Goal: Task Accomplishment & Management: Manage account settings

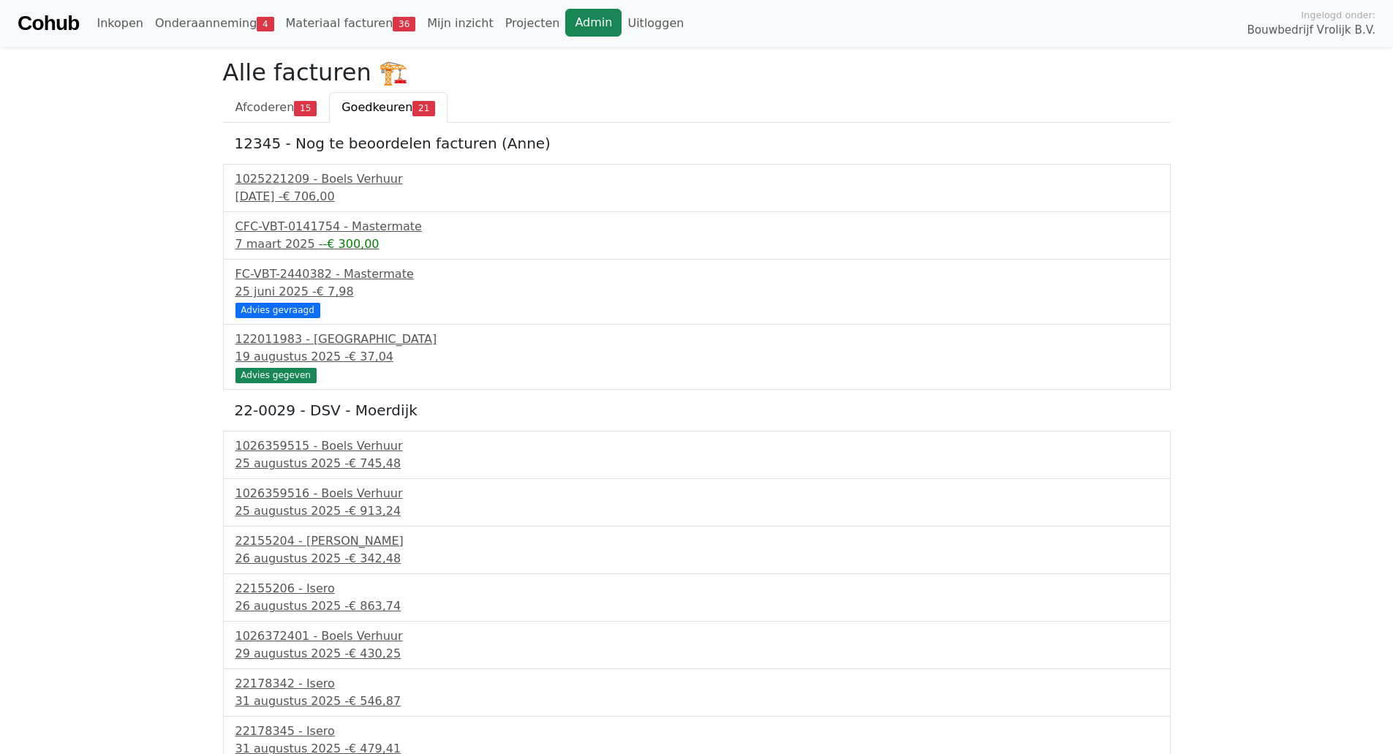
click at [565, 28] on link "Admin" at bounding box center [593, 23] width 56 height 28
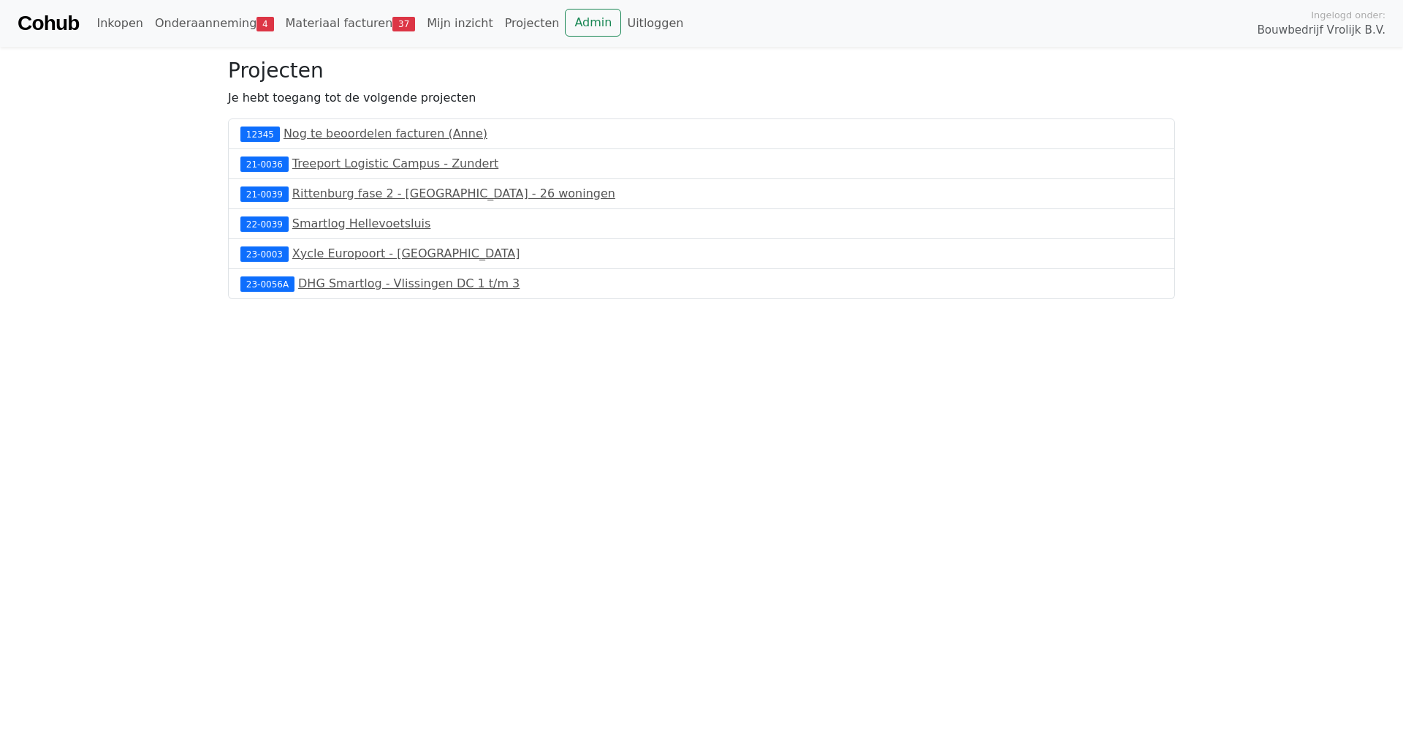
click at [393, 25] on span "37" at bounding box center [404, 24] width 23 height 15
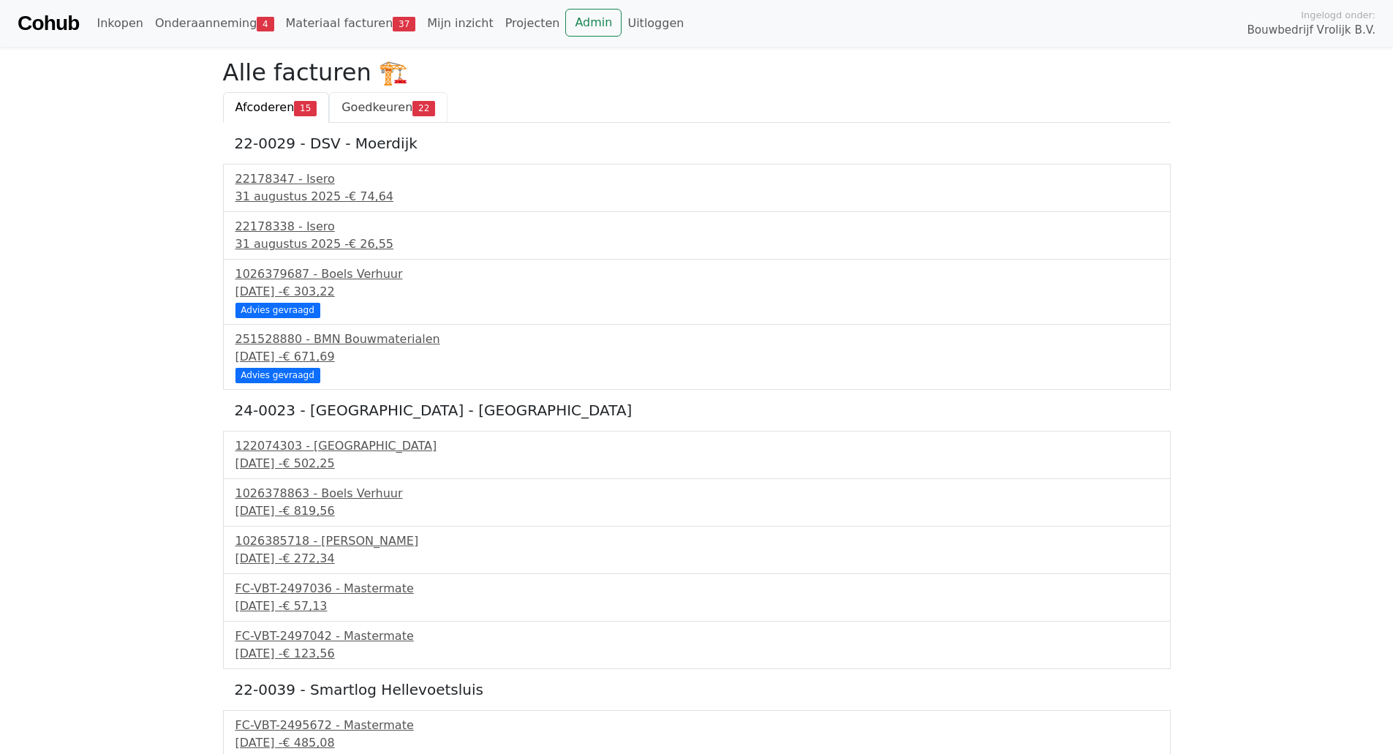
click at [412, 114] on span "22" at bounding box center [423, 108] width 23 height 15
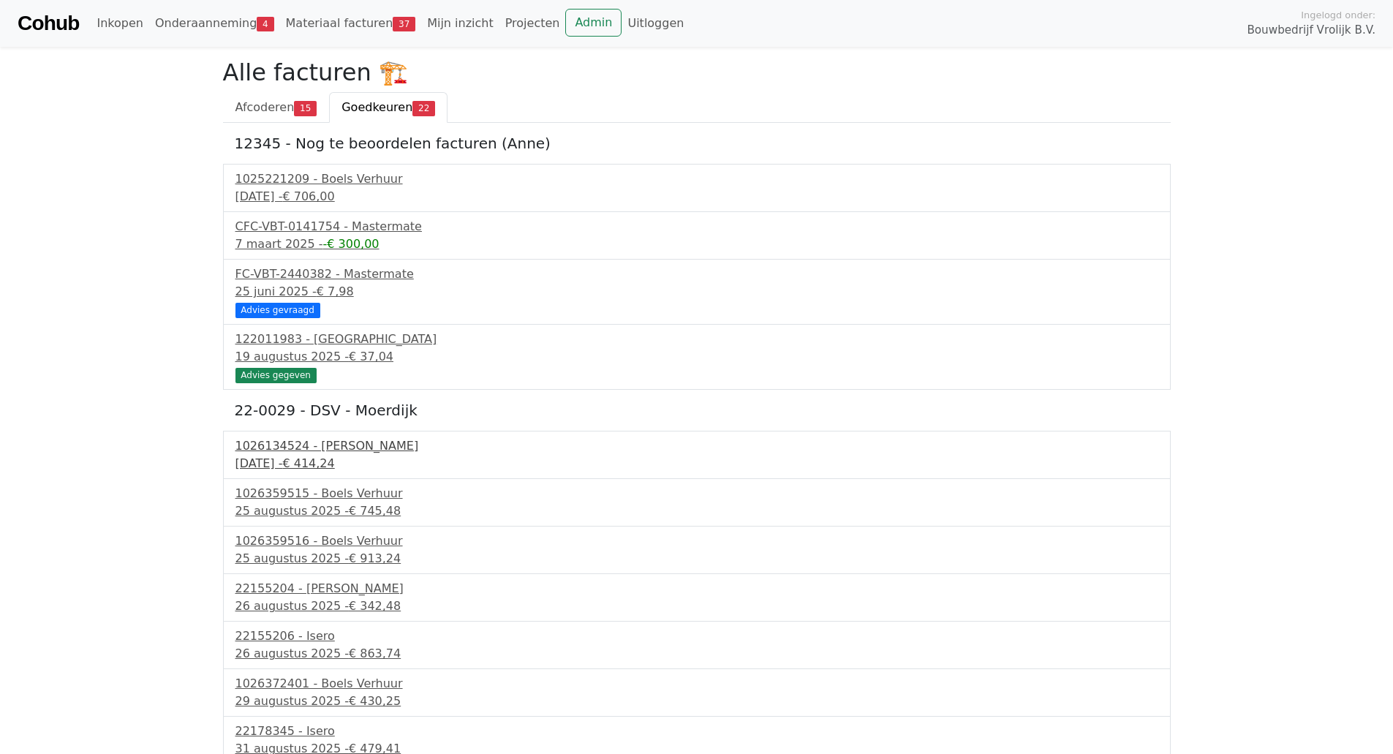
click at [313, 457] on span "€ 414,24" at bounding box center [308, 463] width 52 height 14
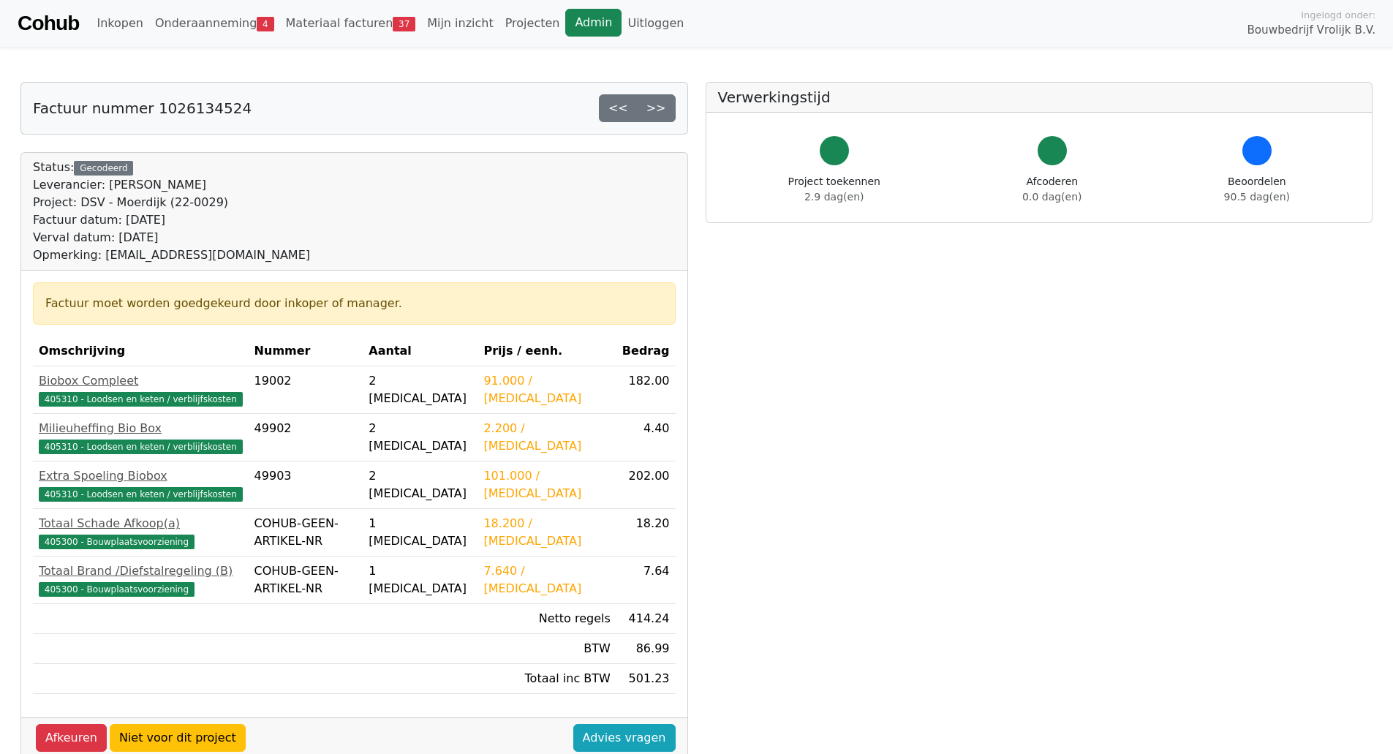
click at [565, 23] on link "Admin" at bounding box center [593, 23] width 56 height 28
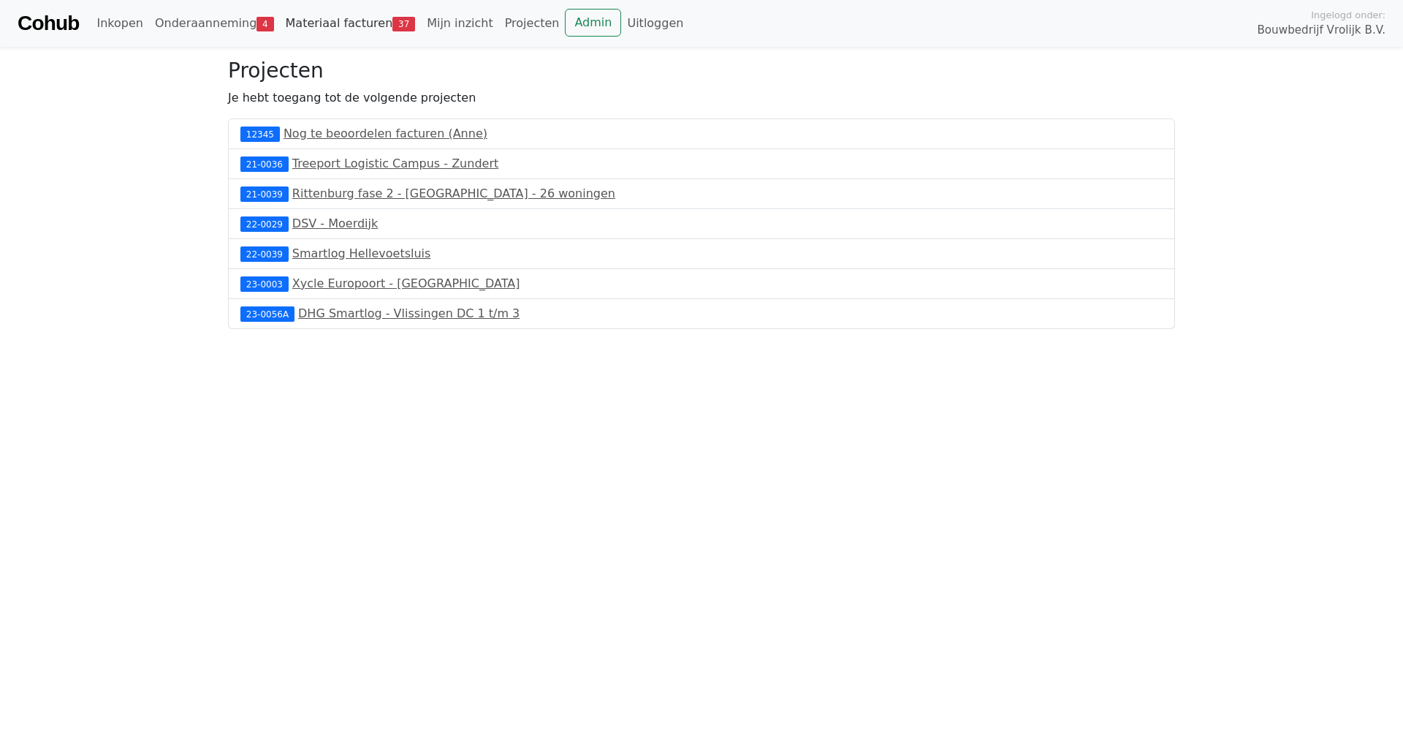
click at [393, 23] on span "37" at bounding box center [404, 24] width 23 height 15
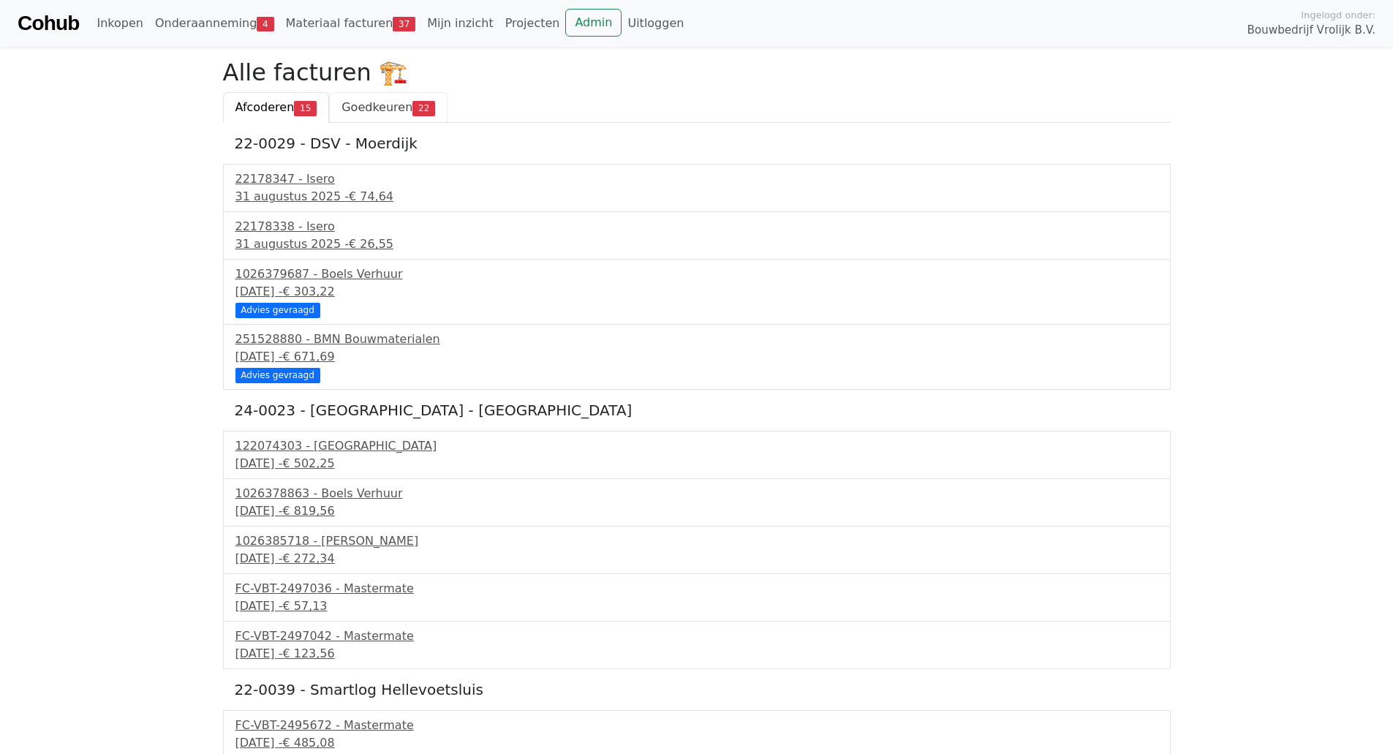
click at [384, 121] on link "Goedkeuren 22" at bounding box center [388, 107] width 118 height 31
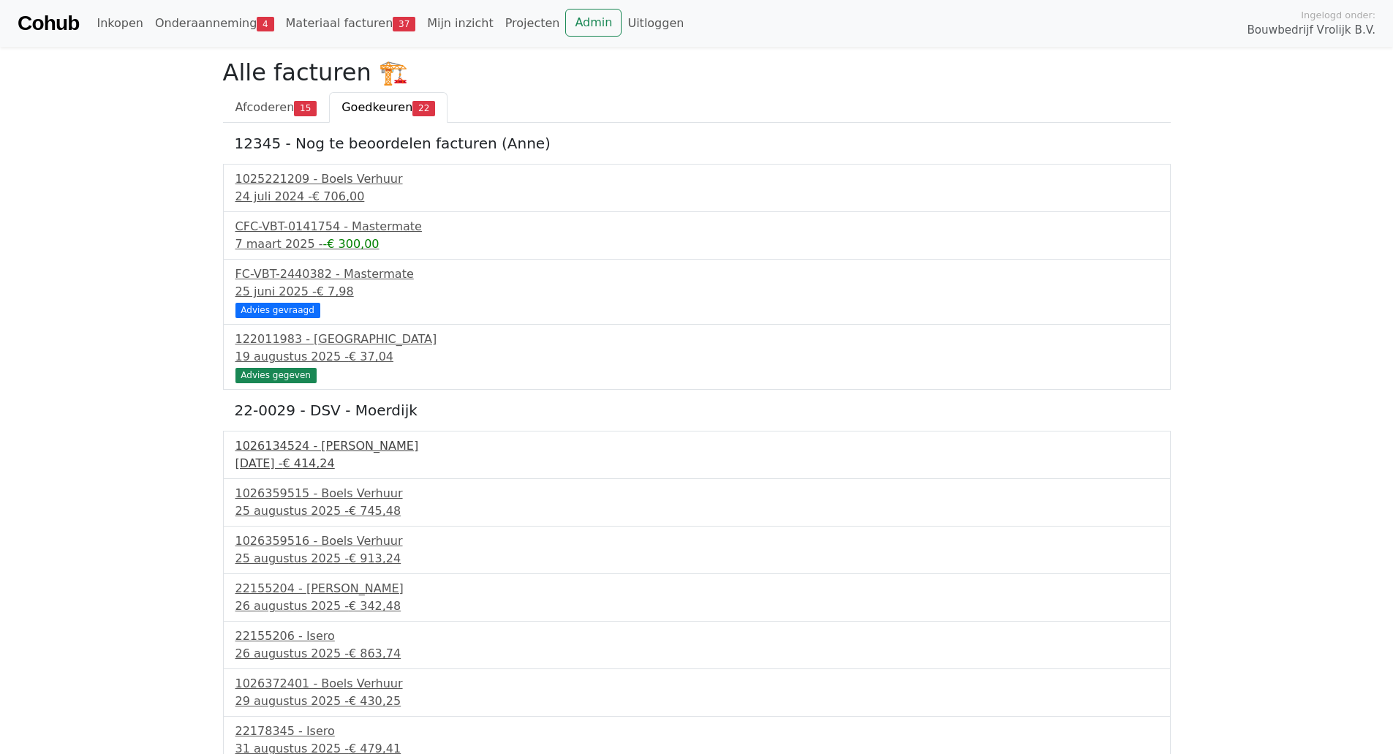
click at [333, 461] on span "€ 414,24" at bounding box center [308, 463] width 52 height 14
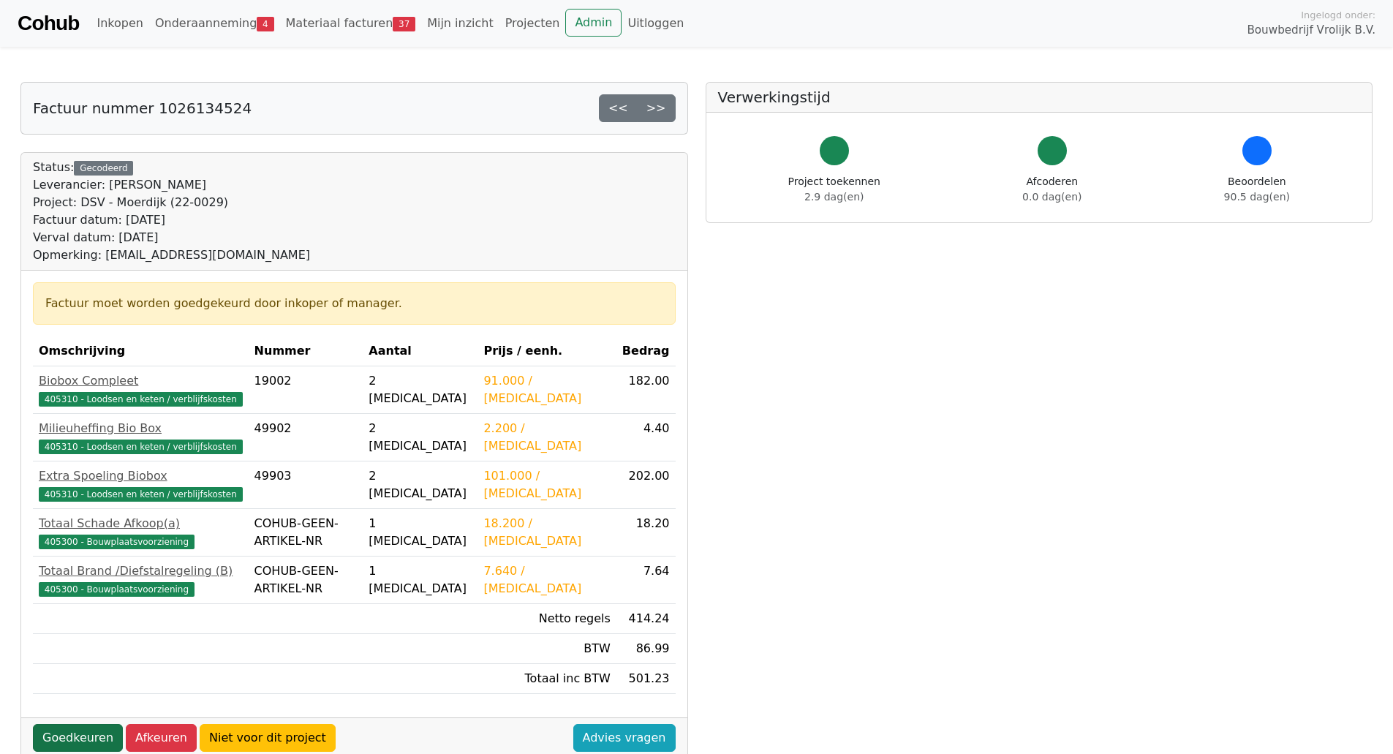
click at [77, 740] on link "Goedkeuren" at bounding box center [78, 738] width 90 height 28
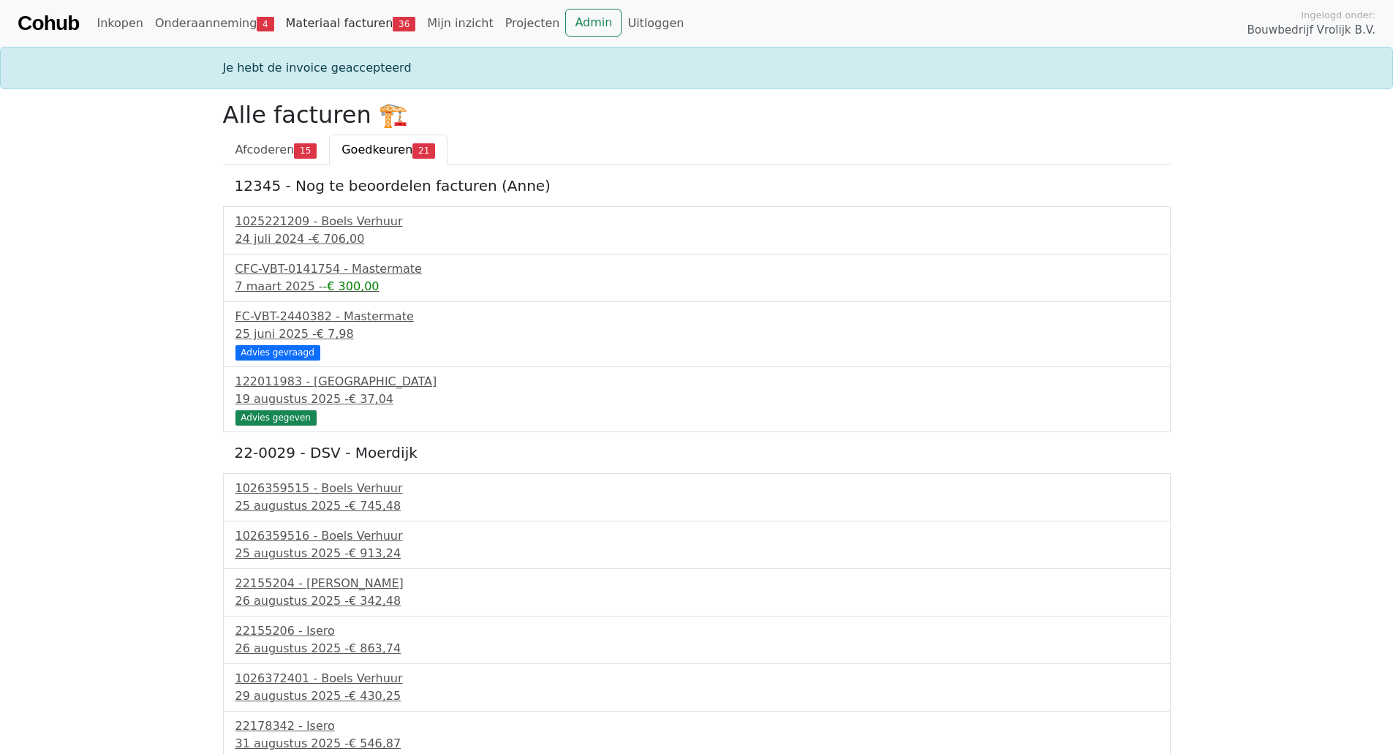
click at [366, 37] on link "Materiaal facturen 36" at bounding box center [351, 23] width 142 height 29
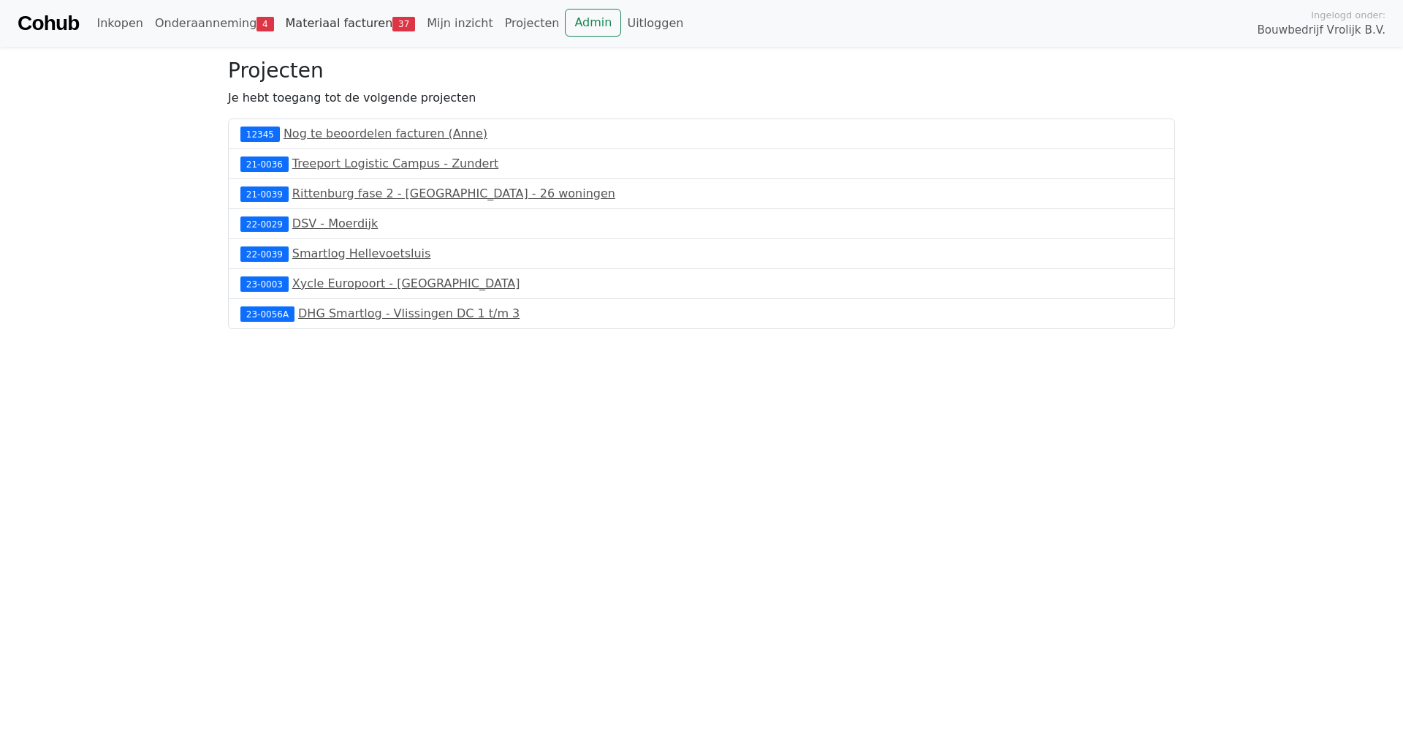
click at [361, 37] on link "Materiaal facturen 37" at bounding box center [351, 23] width 142 height 29
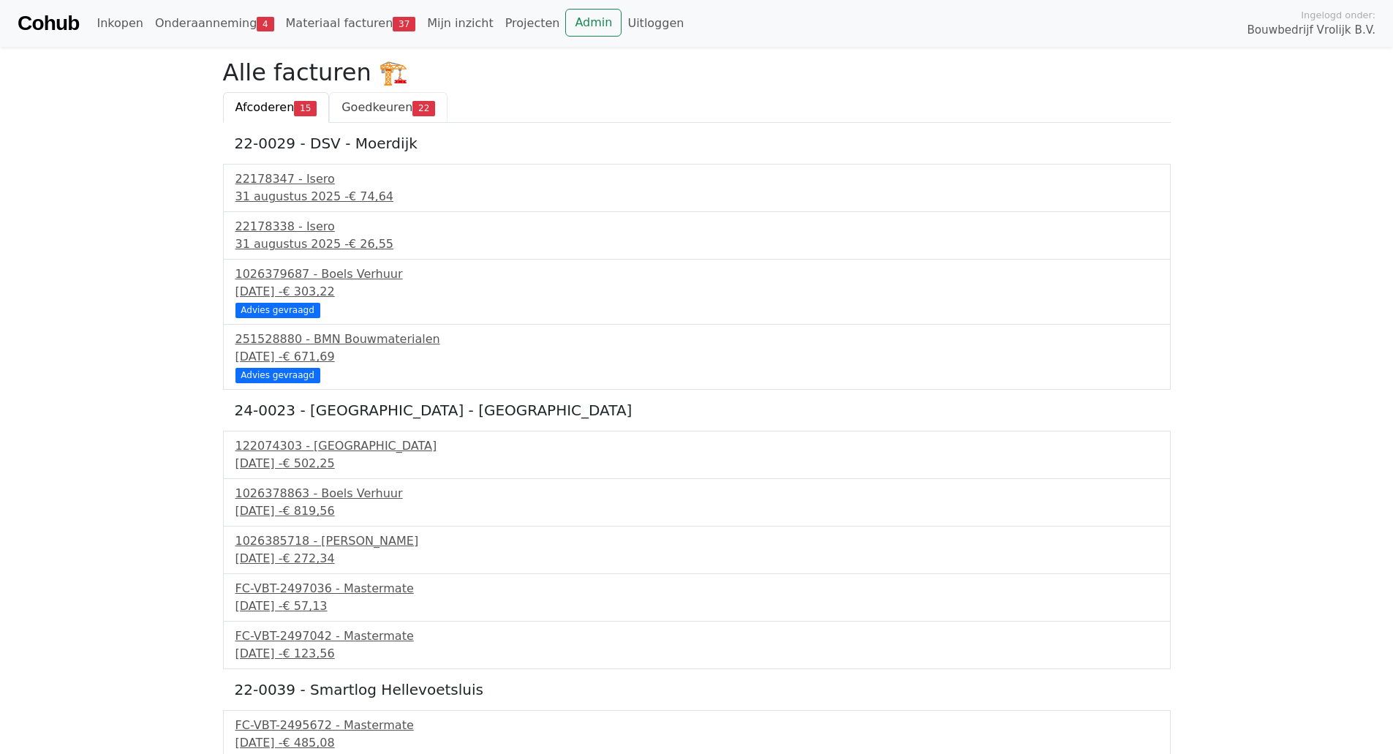
click at [379, 94] on link "Goedkeuren 22" at bounding box center [388, 107] width 118 height 31
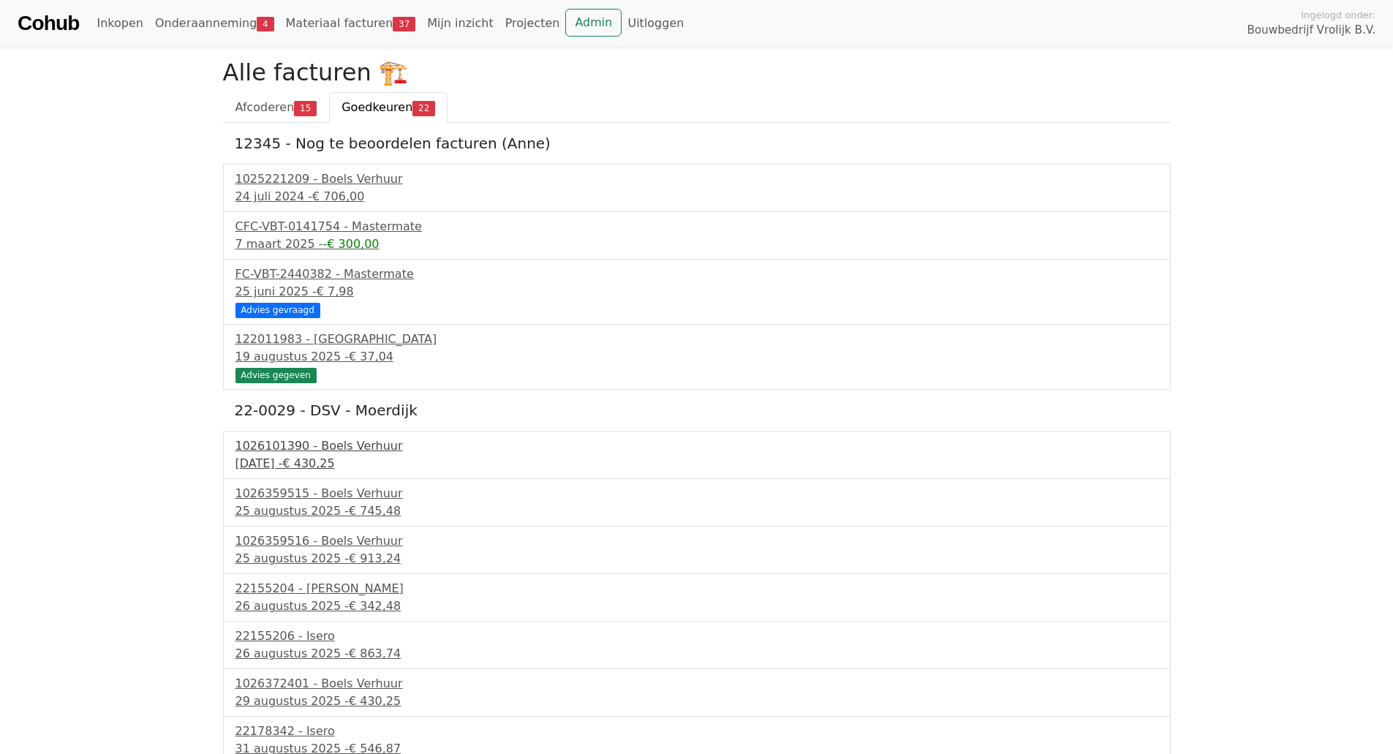
click at [316, 470] on span "€ 430,25" at bounding box center [308, 463] width 52 height 14
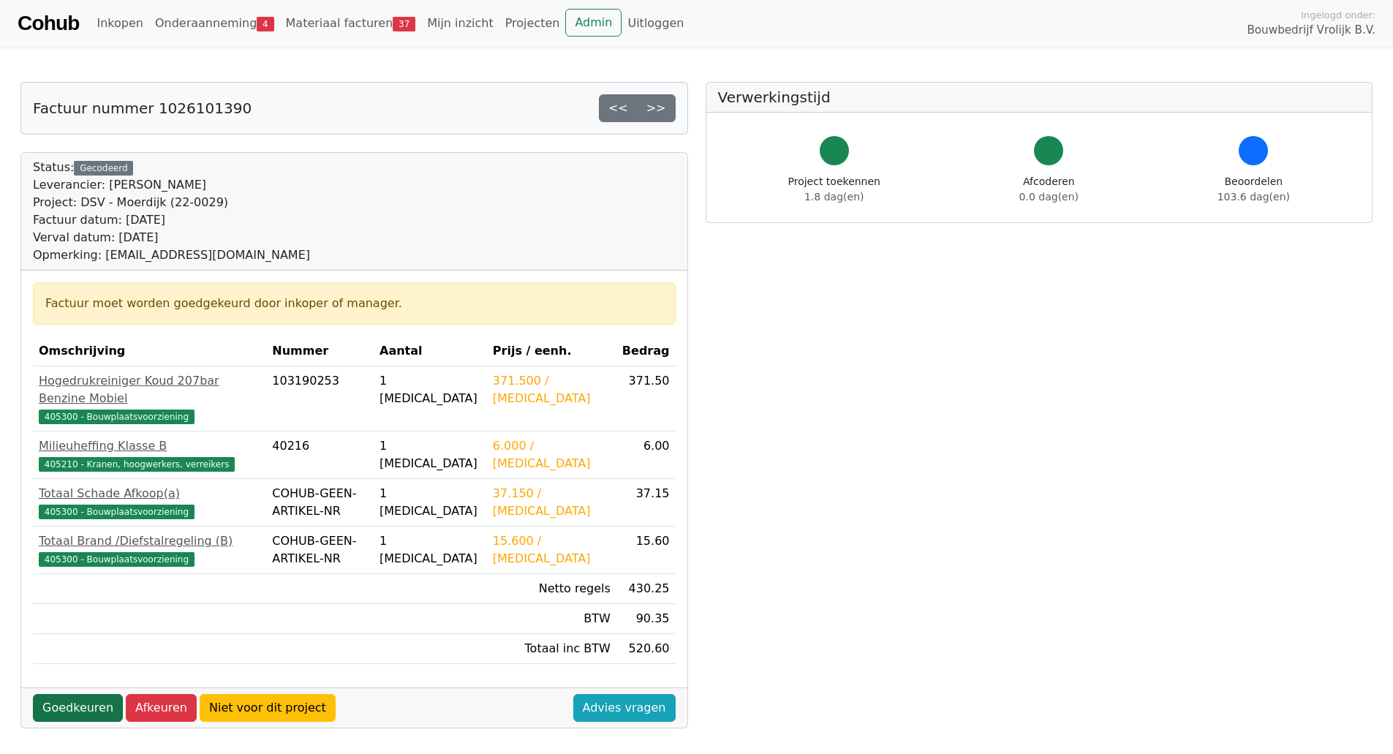
click at [78, 694] on link "Goedkeuren" at bounding box center [78, 708] width 90 height 28
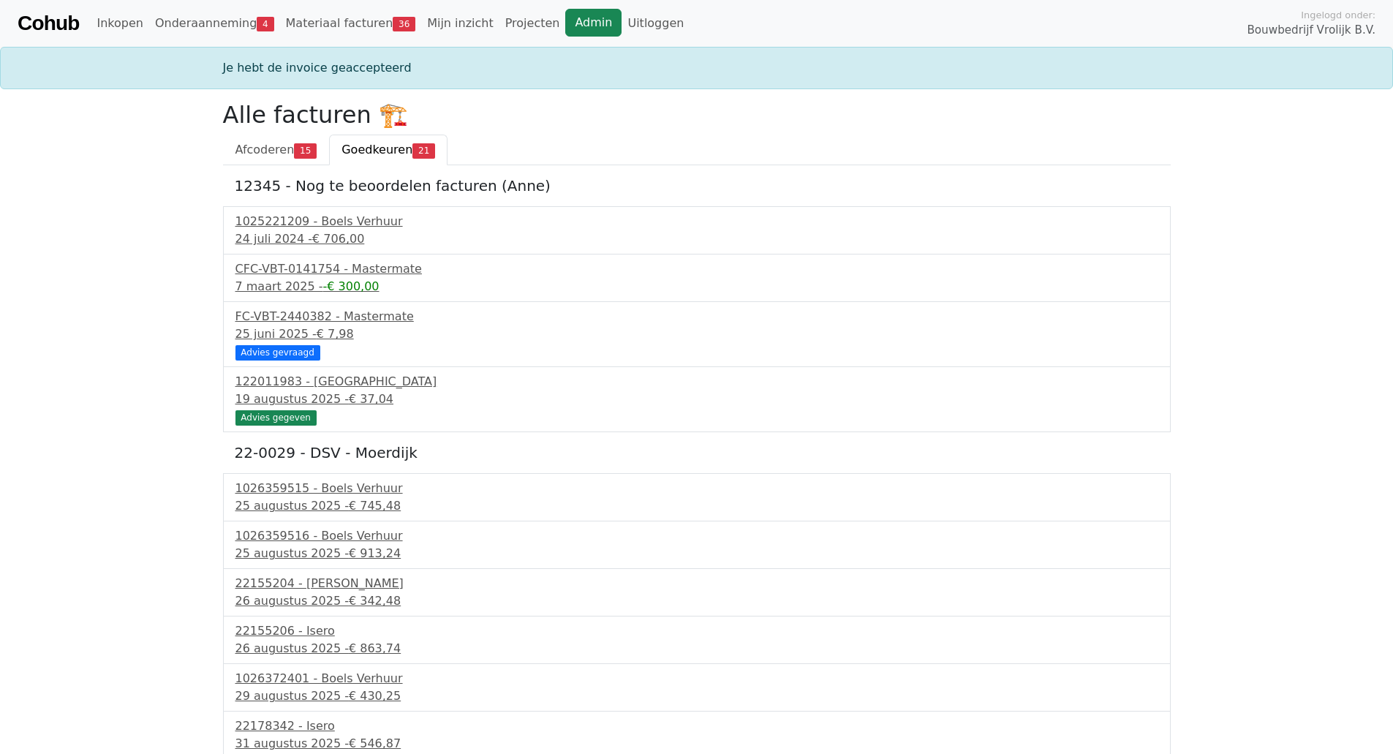
click at [565, 20] on link "Admin" at bounding box center [593, 23] width 56 height 28
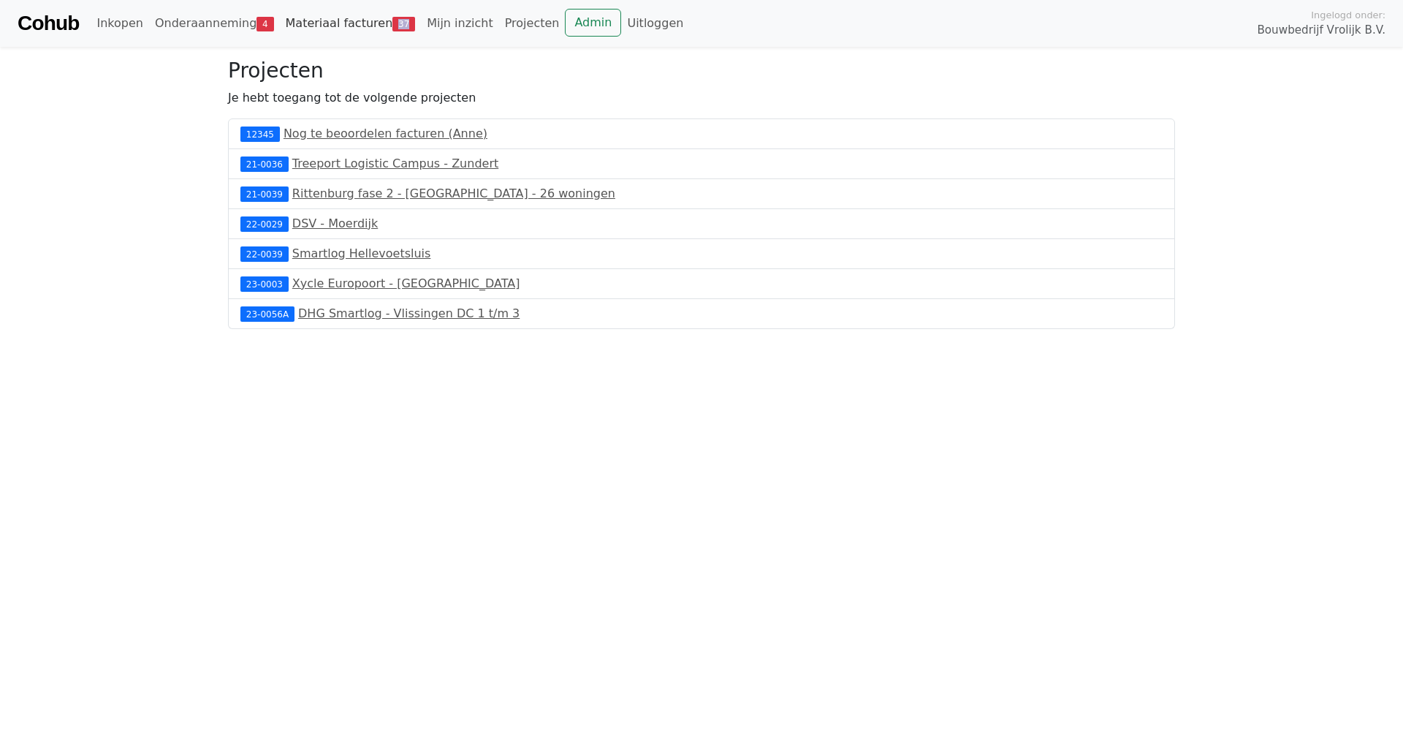
click at [372, 27] on div "Cohub Inkopen Onderaanneming 4 Materiaal facturen 37 Mijn inzicht Projecten Adm…" at bounding box center [701, 23] width 1403 height 47
click at [393, 27] on span "37" at bounding box center [404, 24] width 23 height 15
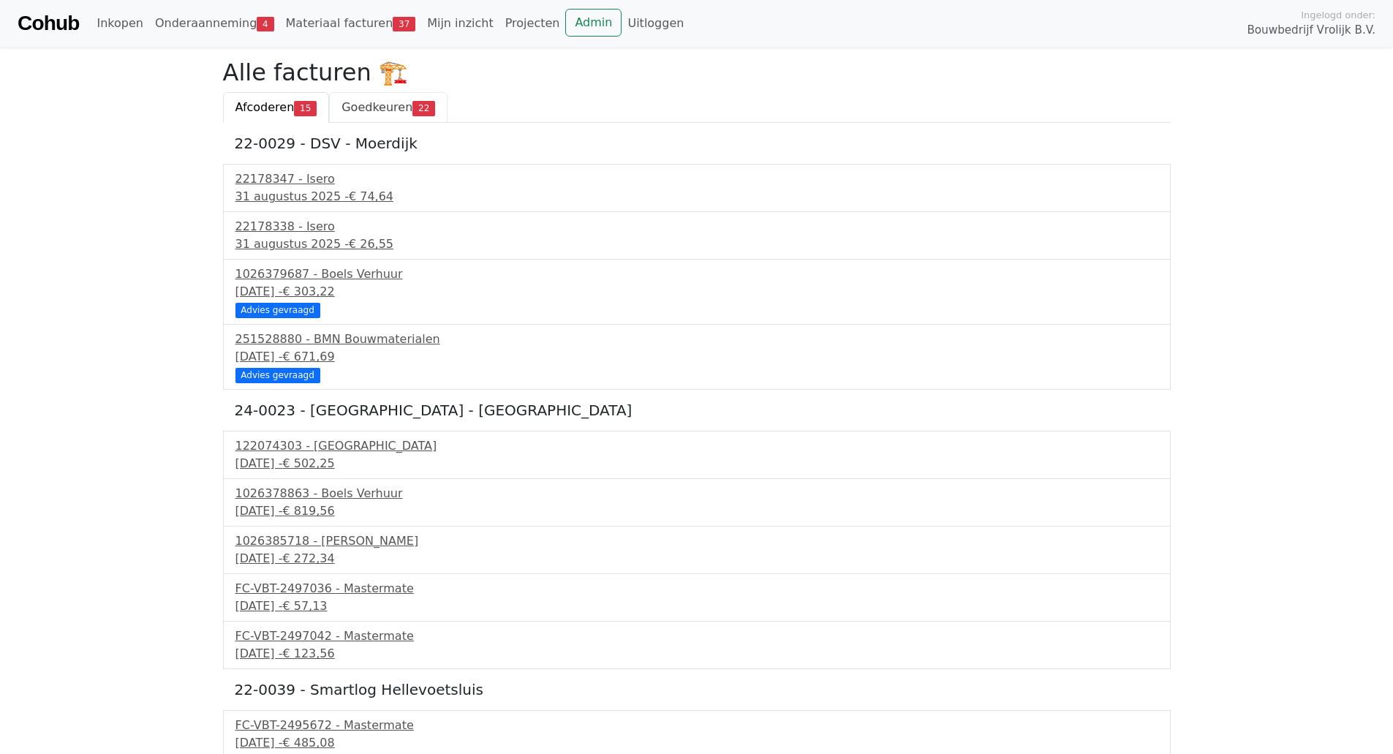
click at [368, 107] on span "Goedkeuren" at bounding box center [376, 107] width 71 height 14
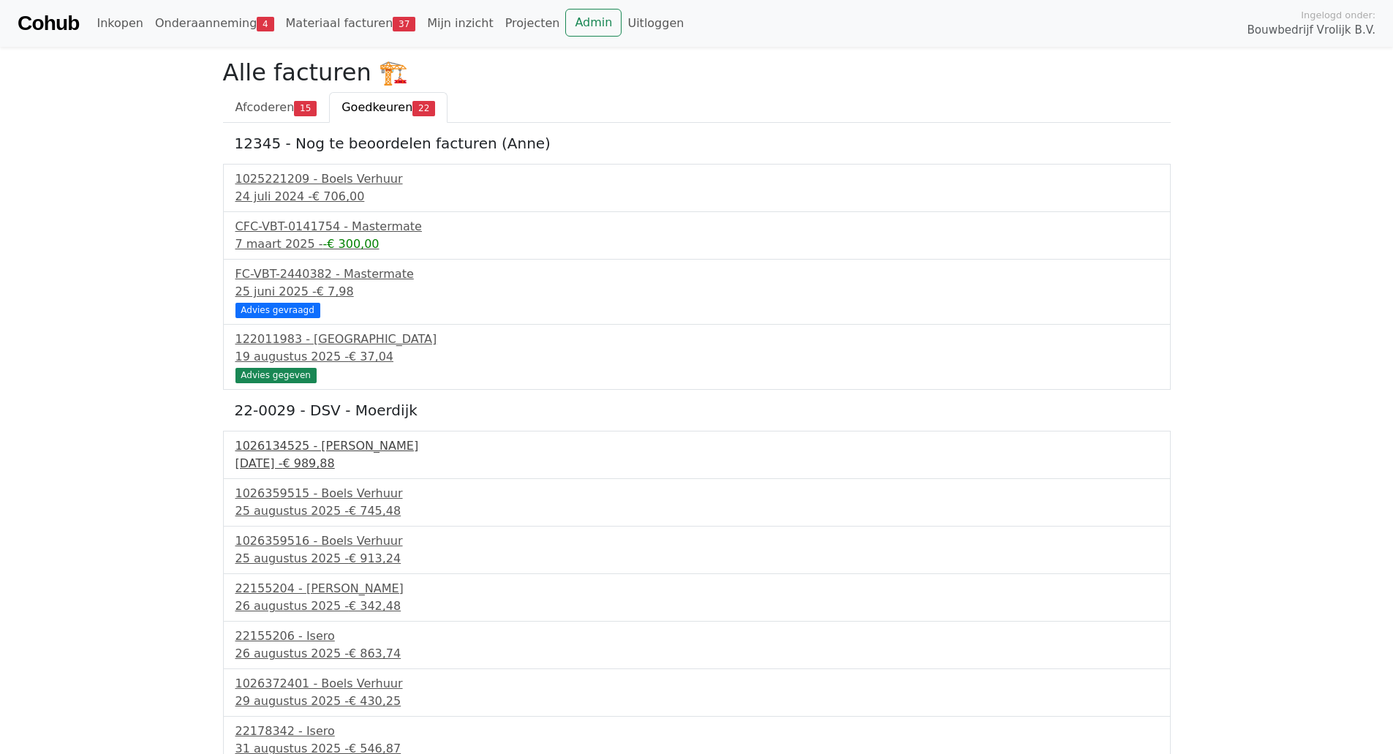
click at [334, 457] on span "€ 989,88" at bounding box center [308, 463] width 52 height 14
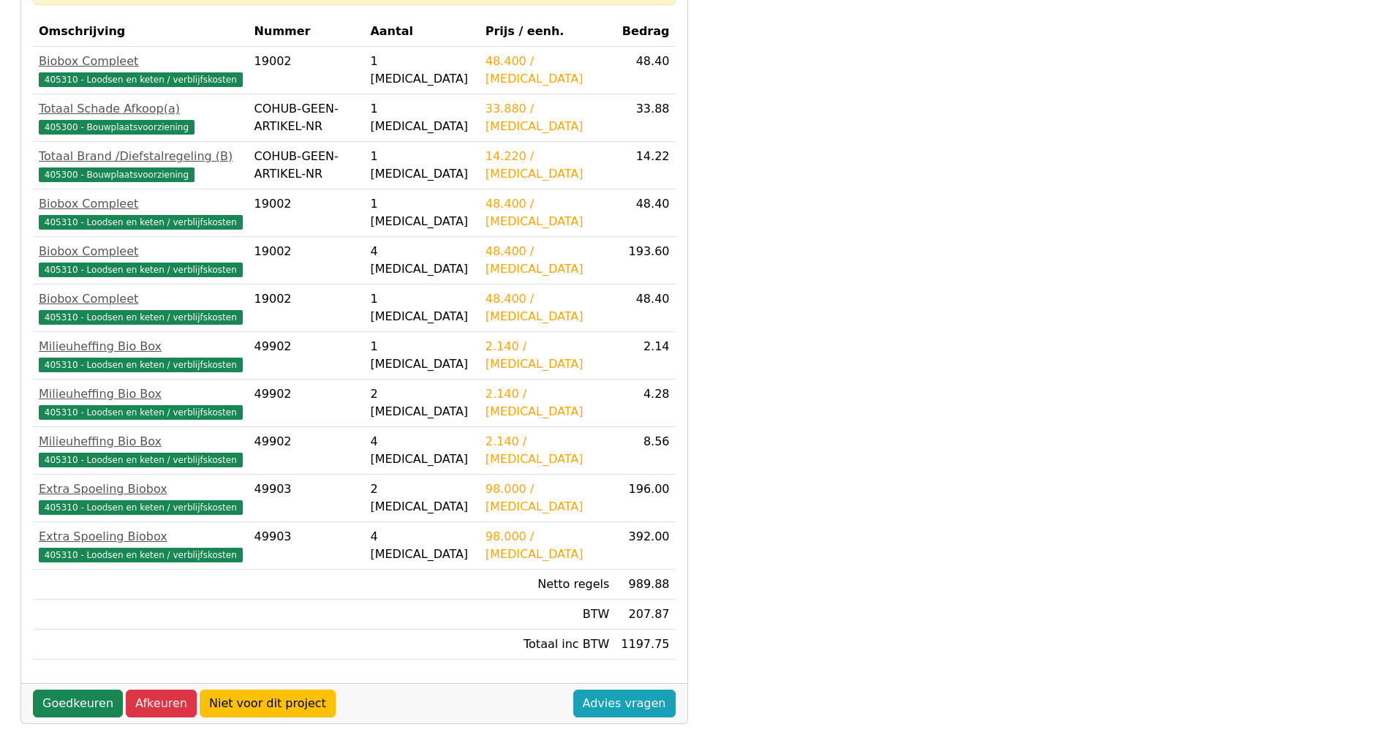
scroll to position [320, 0]
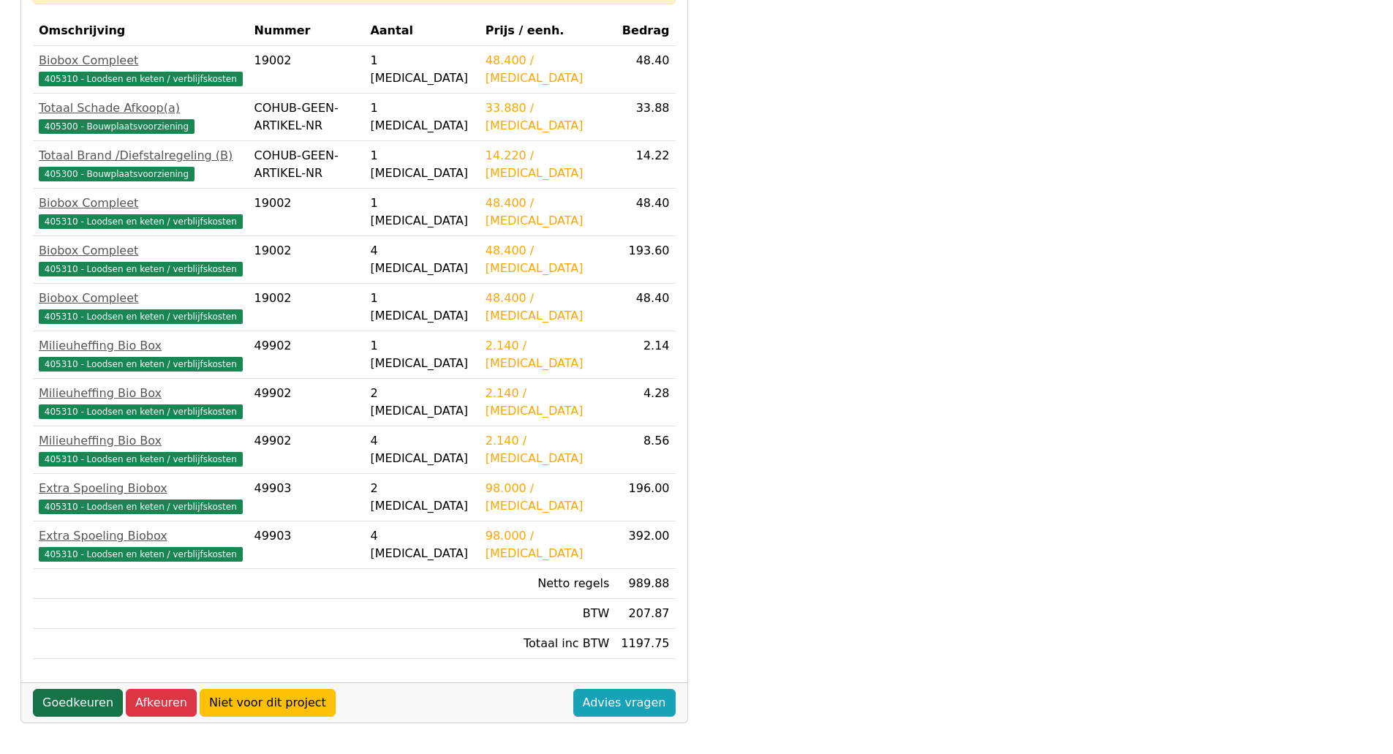
click at [77, 695] on link "Goedkeuren" at bounding box center [78, 703] width 90 height 28
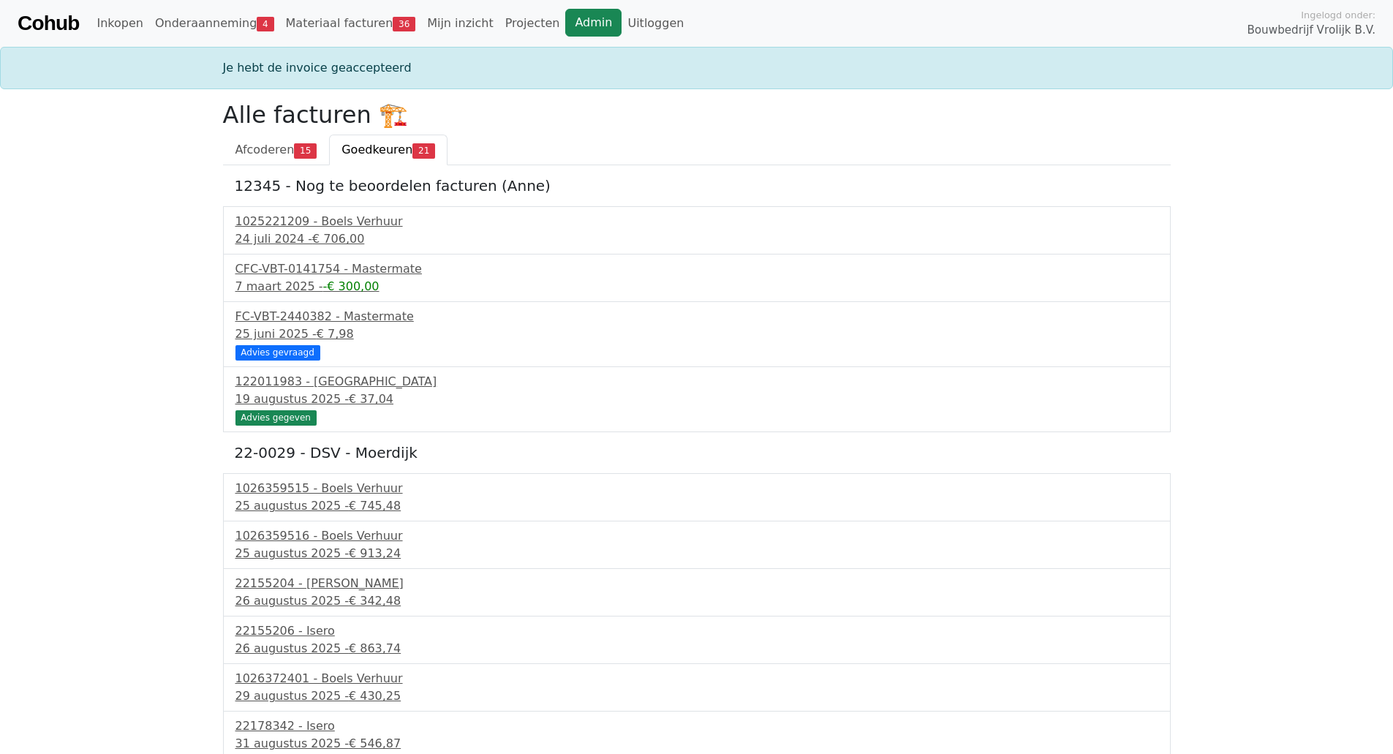
click at [565, 21] on link "Admin" at bounding box center [593, 23] width 56 height 28
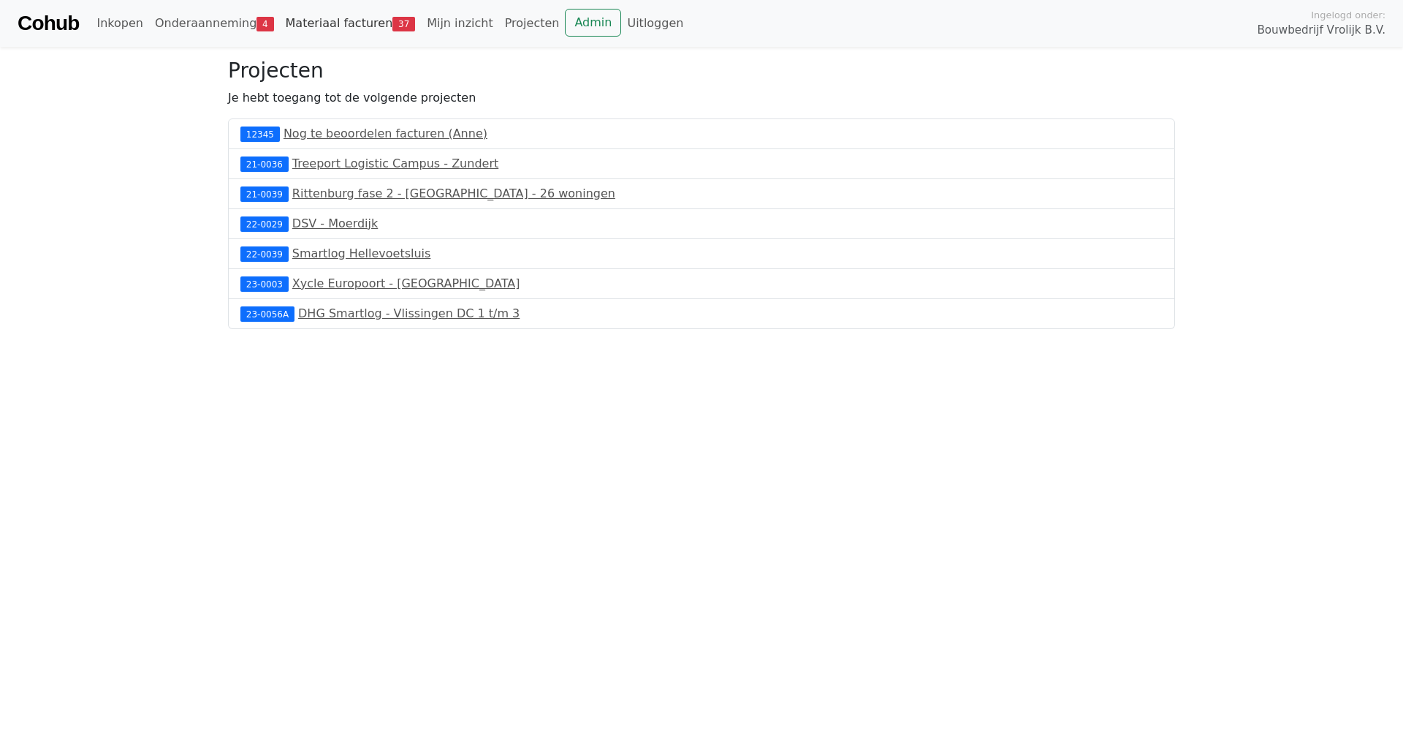
click at [361, 20] on link "Materiaal facturen 37" at bounding box center [351, 23] width 142 height 29
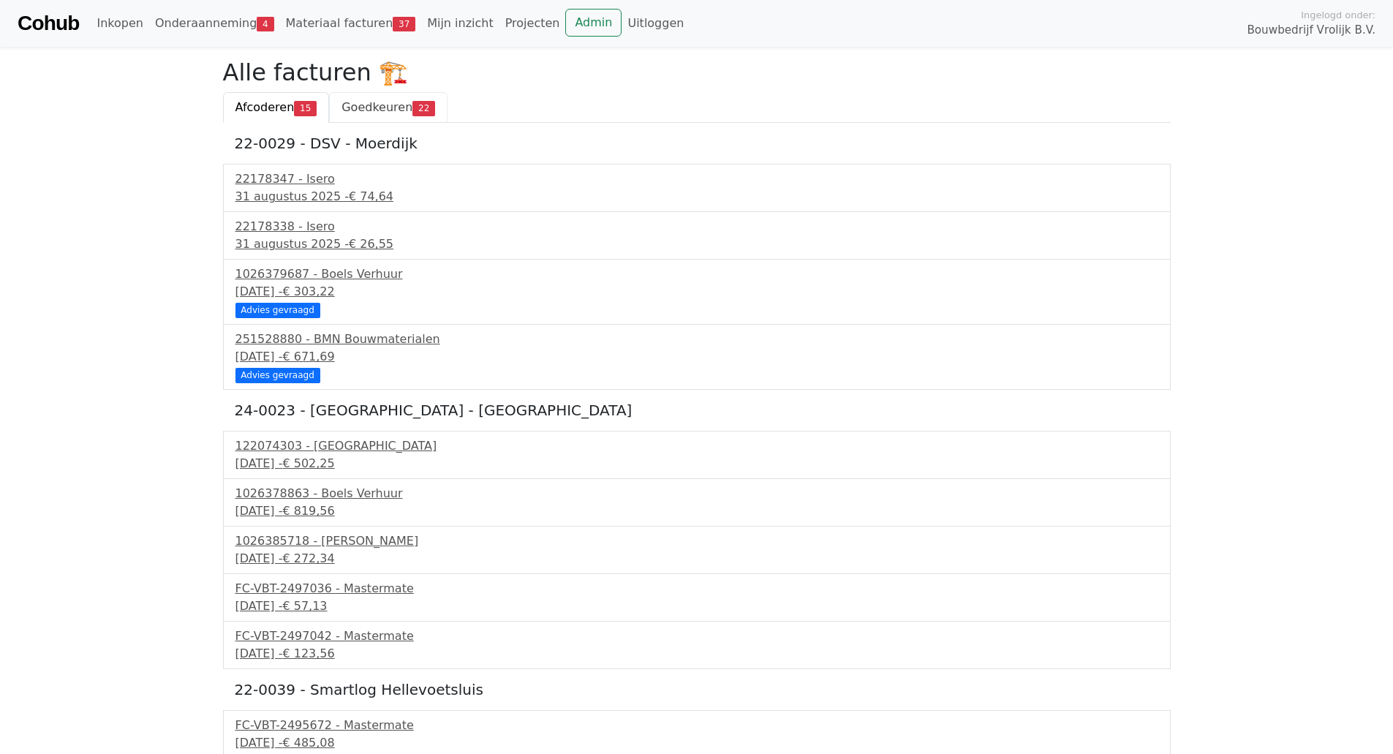
click at [374, 112] on span "Goedkeuren" at bounding box center [376, 107] width 71 height 14
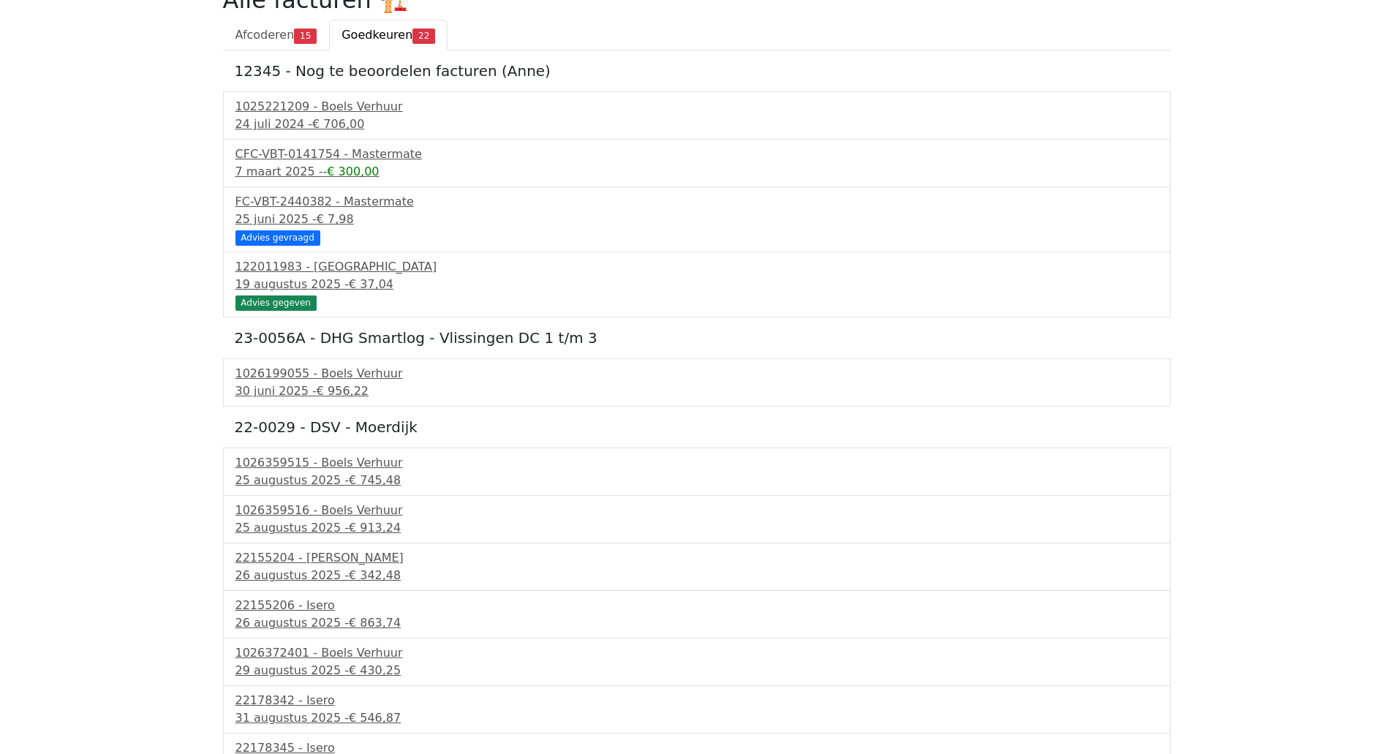
scroll to position [73, 0]
click at [336, 388] on span "€ 956,22" at bounding box center [343, 390] width 52 height 14
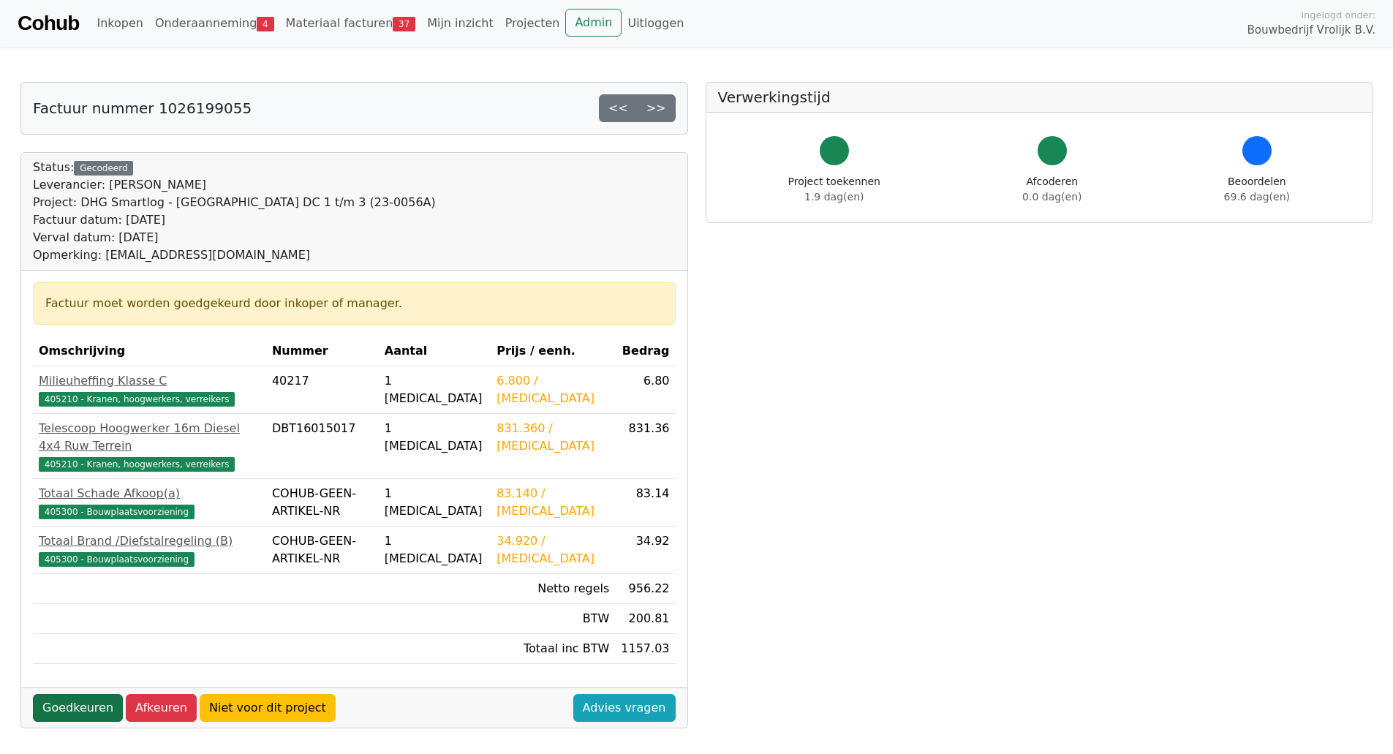
click at [77, 694] on link "Goedkeuren" at bounding box center [78, 708] width 90 height 28
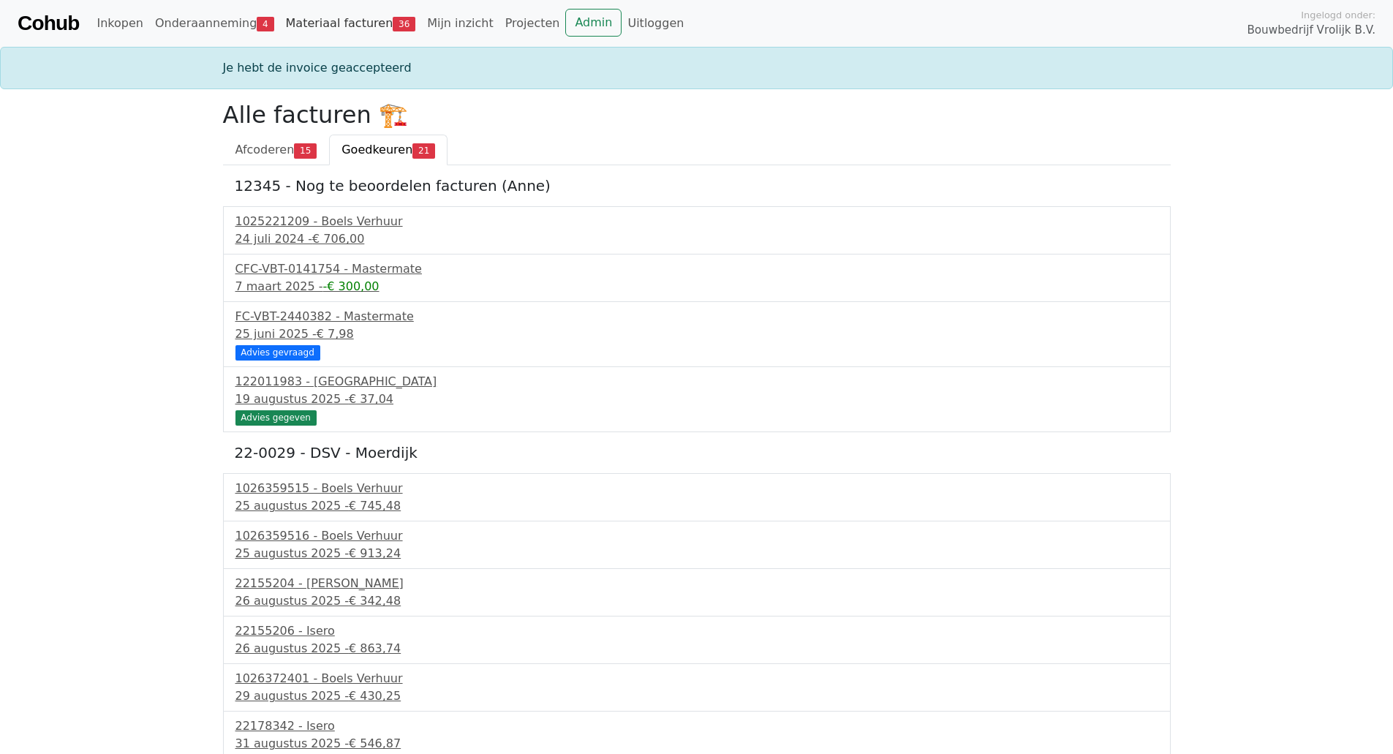
click at [393, 27] on span "36" at bounding box center [404, 24] width 23 height 15
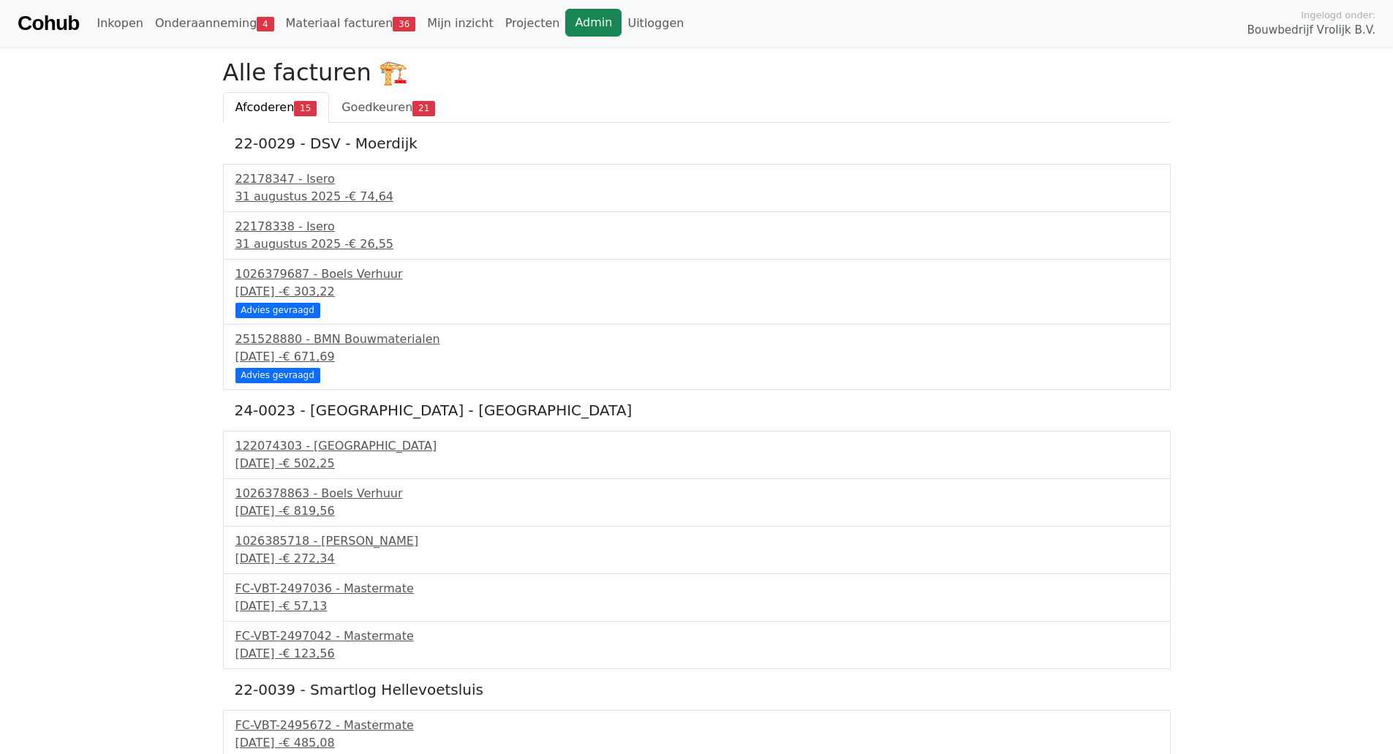
click at [565, 23] on link "Admin" at bounding box center [593, 23] width 56 height 28
